Goal: Information Seeking & Learning: Compare options

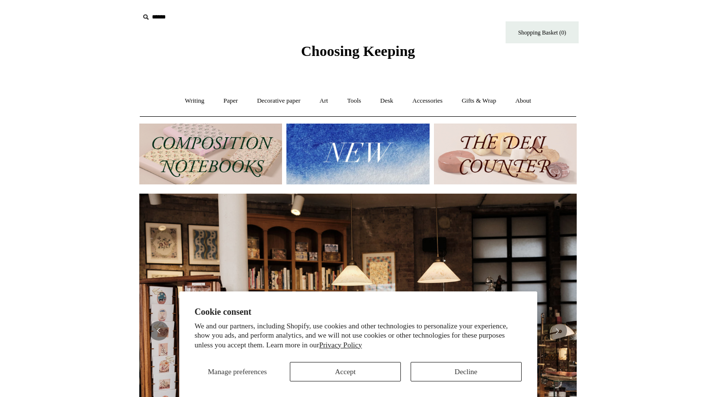
click at [364, 374] on button "Accept" at bounding box center [345, 371] width 111 height 19
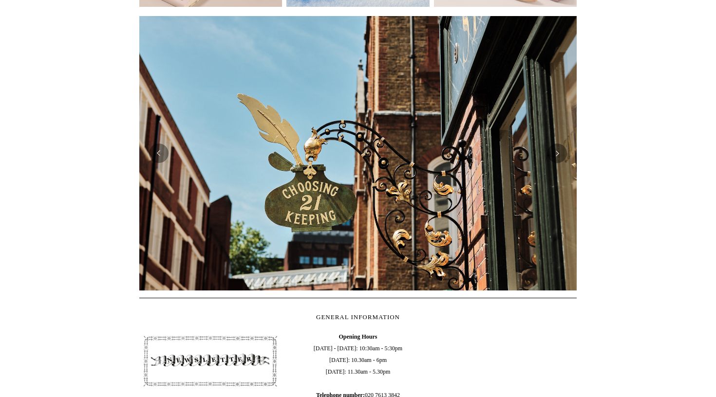
scroll to position [164, 0]
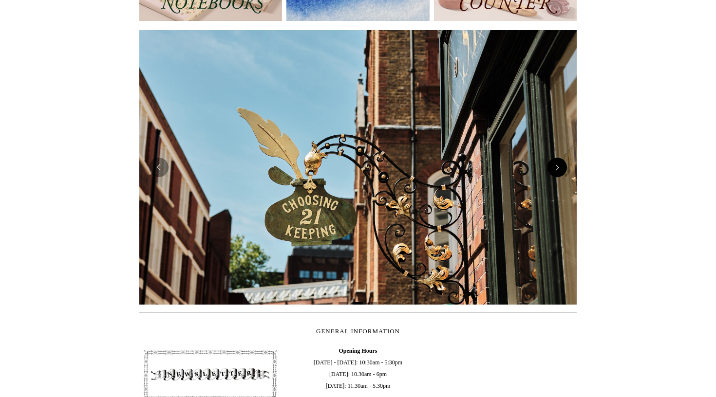
click at [559, 171] on button "Next" at bounding box center [556, 167] width 19 height 19
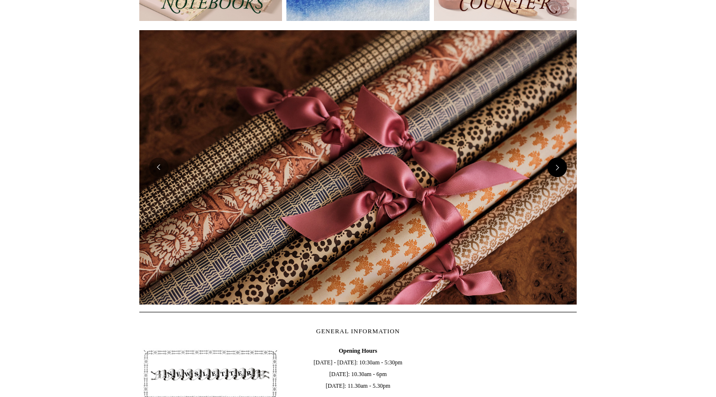
click at [559, 171] on button "Next" at bounding box center [556, 167] width 19 height 19
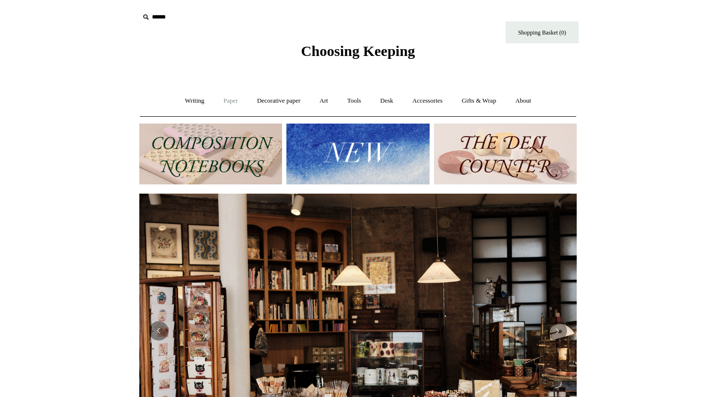
scroll to position [0, 0]
click at [191, 100] on link "Writing +" at bounding box center [194, 101] width 37 height 26
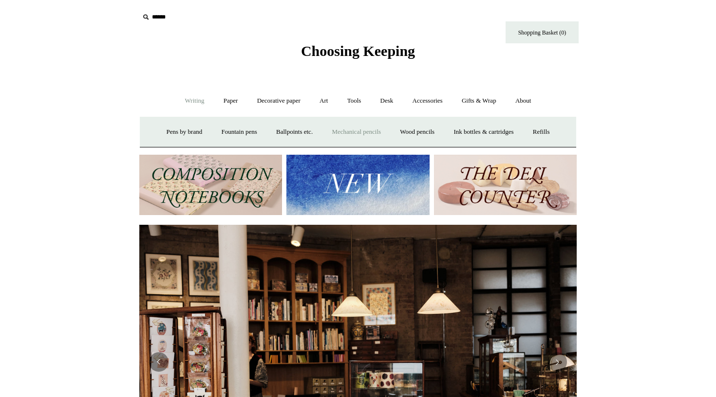
click at [361, 131] on link "Mechanical pencils +" at bounding box center [356, 132] width 67 height 26
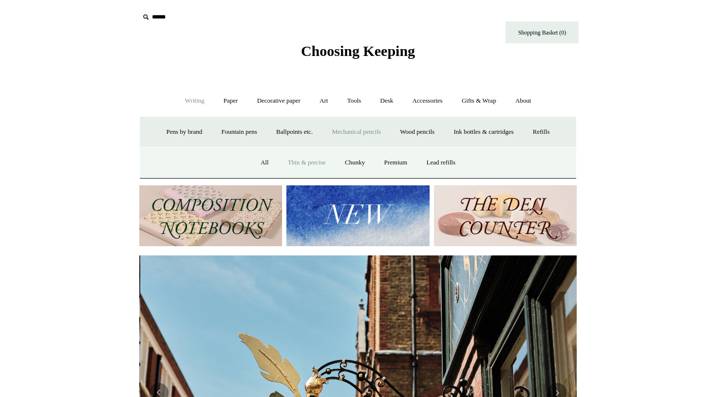
scroll to position [0, 437]
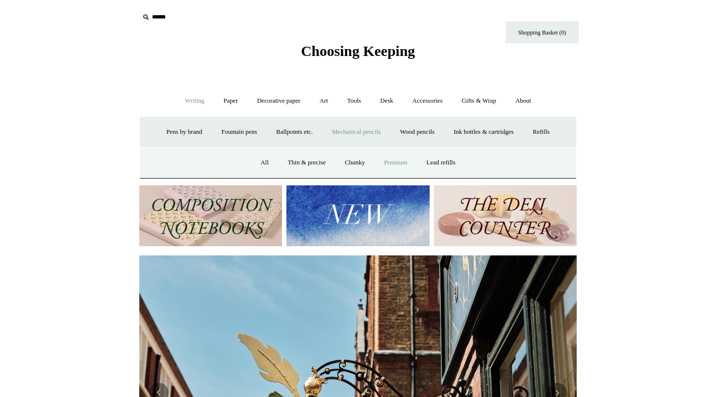
click at [397, 165] on link "Premium" at bounding box center [395, 163] width 41 height 26
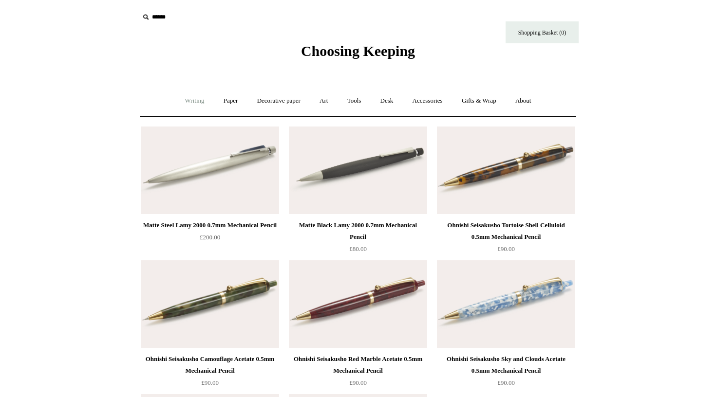
click at [187, 103] on link "Writing +" at bounding box center [194, 101] width 37 height 26
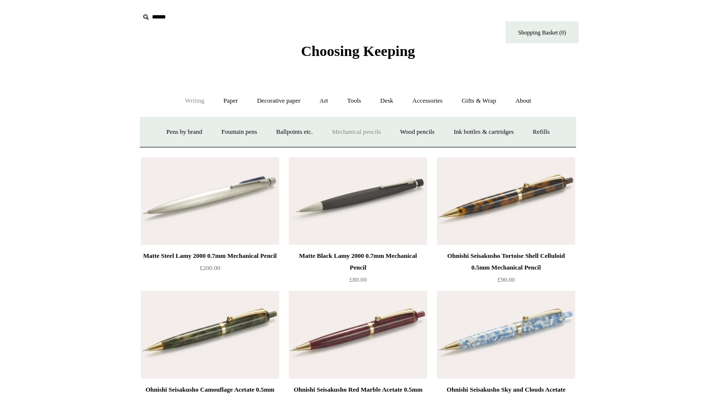
click at [361, 131] on link "Mechanical pencils +" at bounding box center [356, 132] width 67 height 26
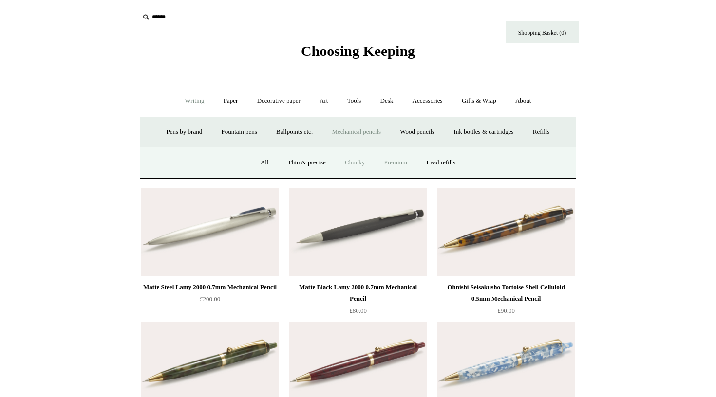
click at [348, 163] on link "Chunky" at bounding box center [354, 163] width 37 height 26
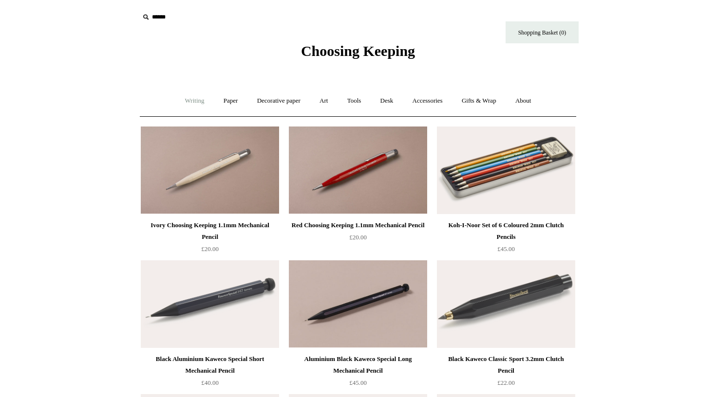
click at [177, 107] on link "Writing +" at bounding box center [194, 101] width 37 height 26
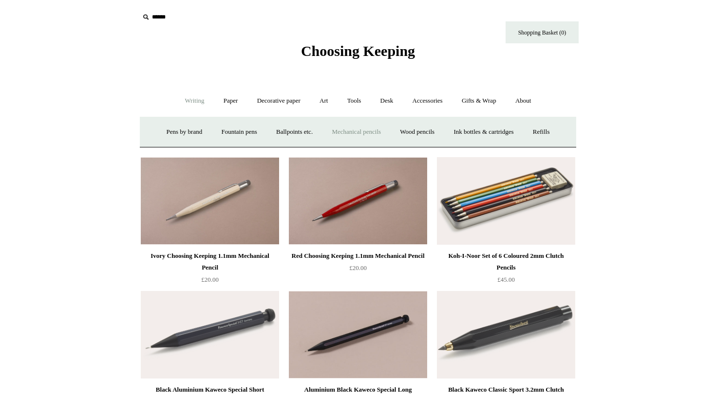
click at [358, 132] on link "Mechanical pencils +" at bounding box center [356, 132] width 67 height 26
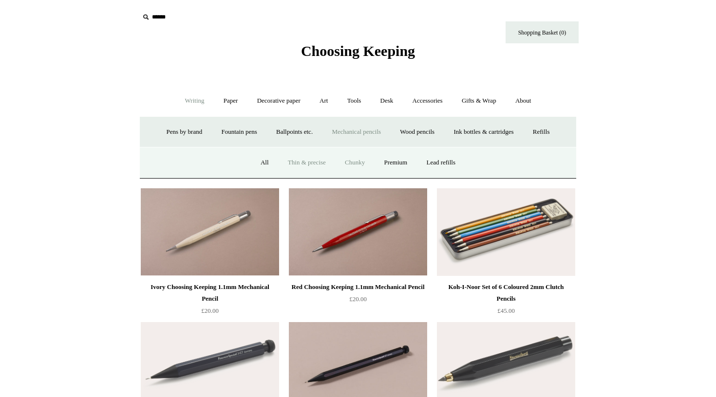
click at [316, 161] on link "Thin & precise" at bounding box center [307, 163] width 56 height 26
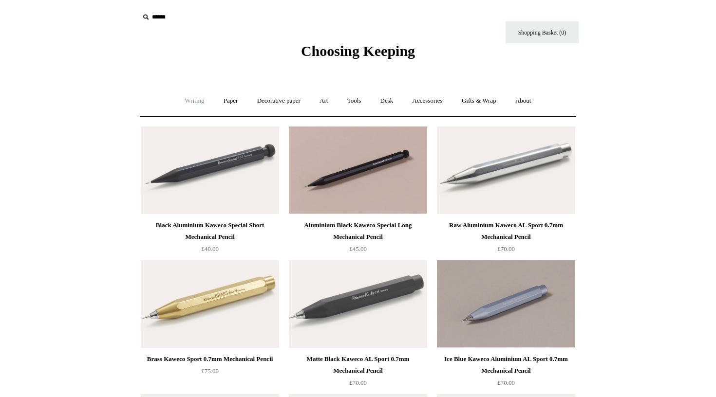
click at [176, 100] on link "Writing +" at bounding box center [194, 101] width 37 height 26
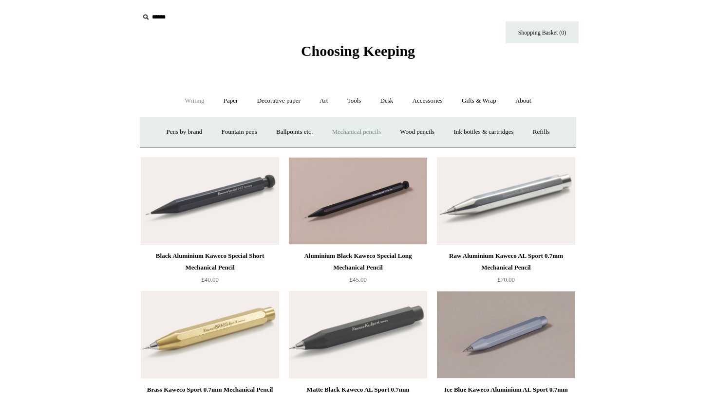
click at [367, 131] on link "Mechanical pencils +" at bounding box center [356, 132] width 67 height 26
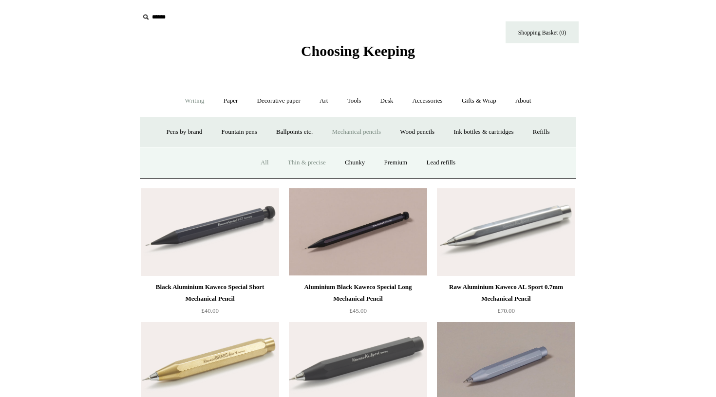
click at [261, 162] on link "All" at bounding box center [265, 163] width 26 height 26
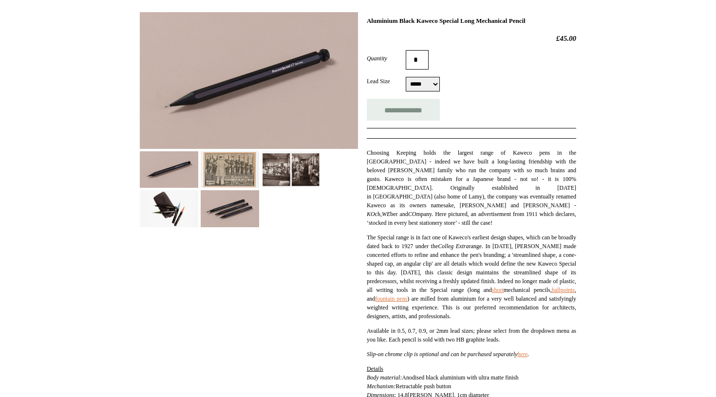
scroll to position [143, 0]
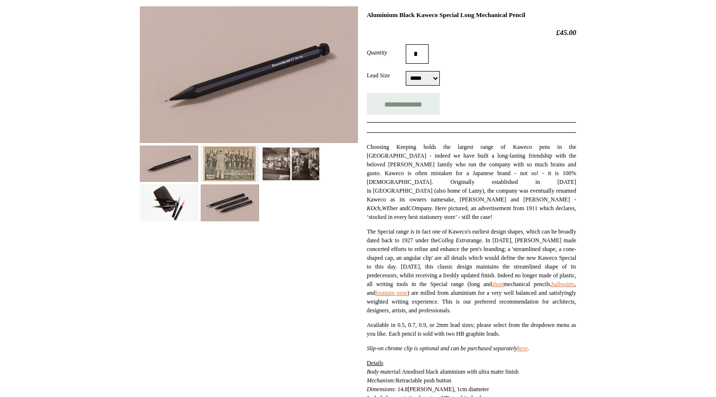
click at [232, 149] on img at bounding box center [230, 164] width 58 height 37
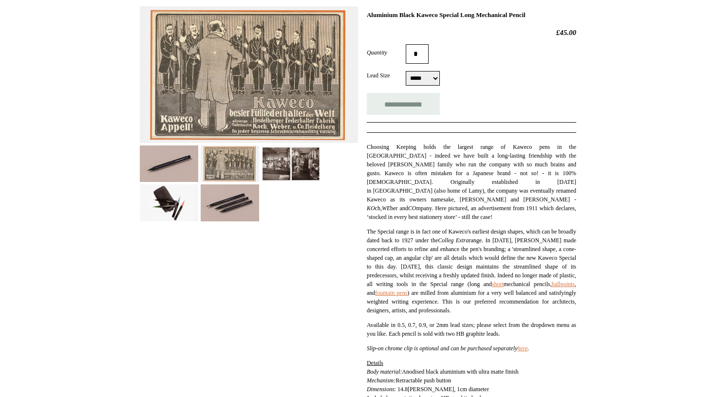
click at [284, 164] on img at bounding box center [291, 164] width 58 height 37
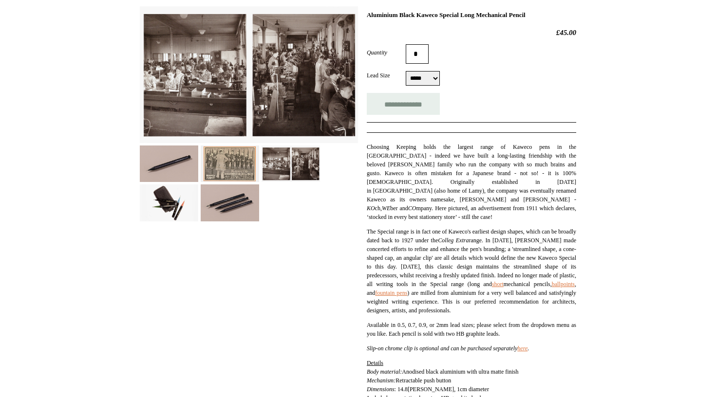
click at [174, 209] on img at bounding box center [169, 203] width 58 height 37
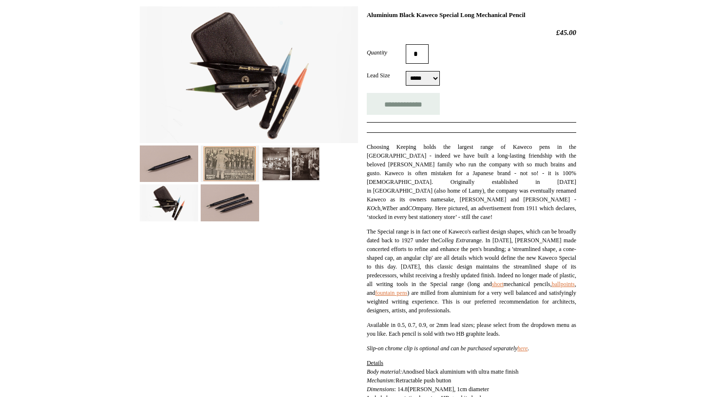
click at [229, 209] on img at bounding box center [230, 203] width 58 height 37
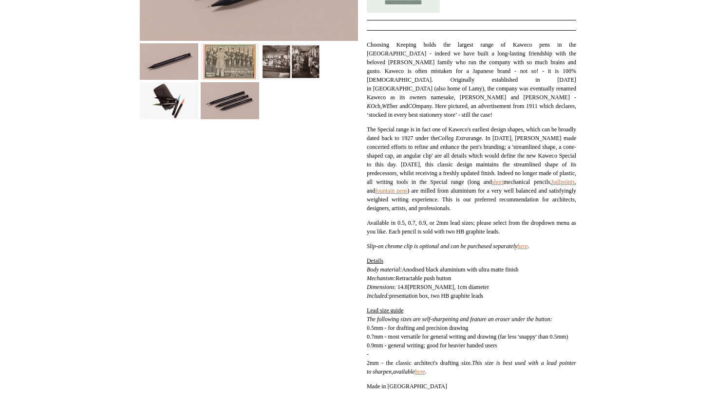
scroll to position [248, 0]
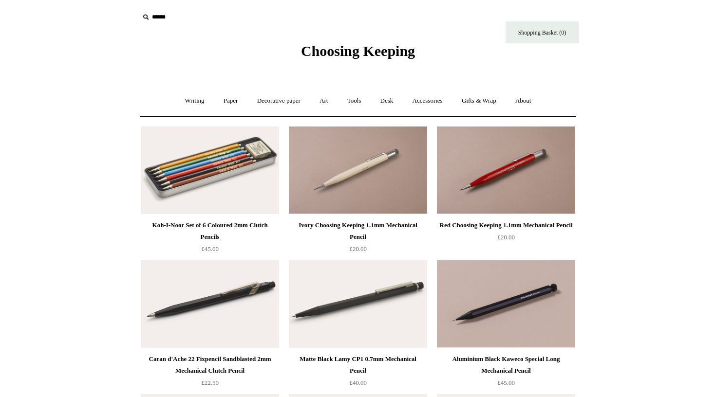
click at [384, 301] on img at bounding box center [358, 305] width 138 height 88
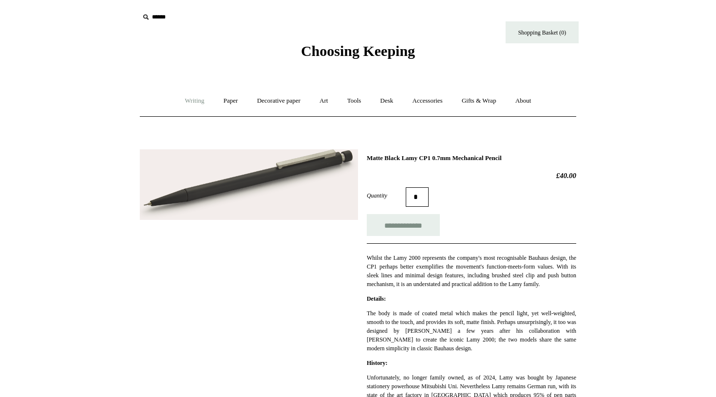
click at [184, 103] on link "Writing +" at bounding box center [194, 101] width 37 height 26
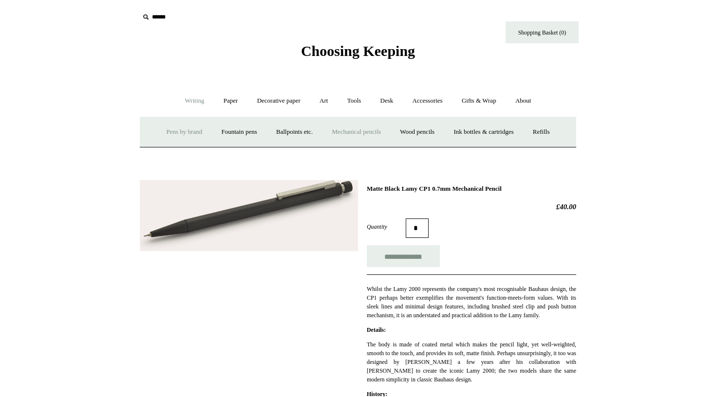
click at [163, 133] on link "Pens by brand +" at bounding box center [185, 132] width 54 height 26
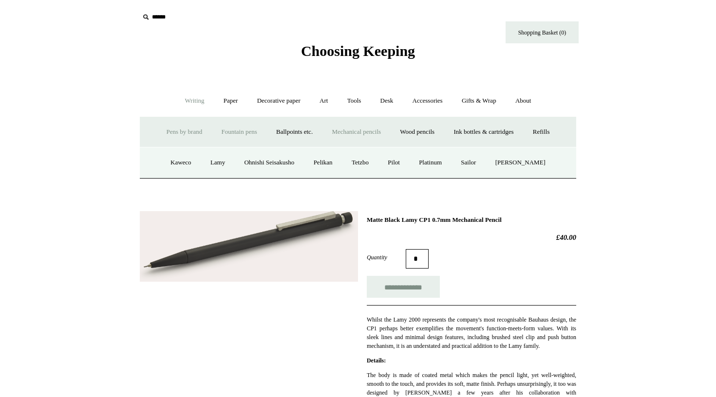
click at [243, 136] on link "Fountain pens +" at bounding box center [238, 132] width 53 height 26
click at [194, 140] on link "Pens by brand +" at bounding box center [185, 132] width 54 height 26
click at [220, 162] on link "Lamy" at bounding box center [218, 163] width 32 height 26
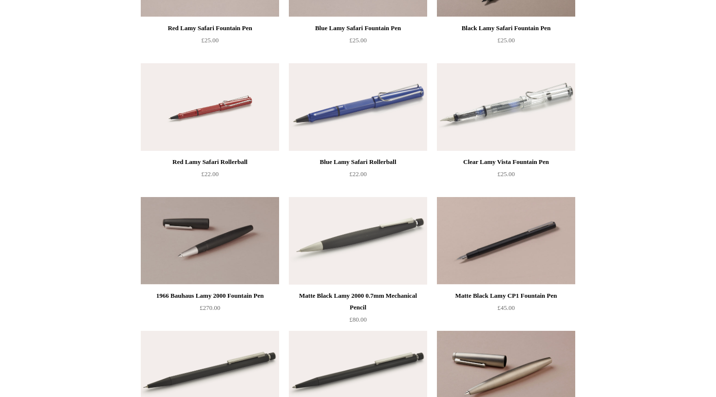
scroll to position [334, 0]
